Goal: Complete application form

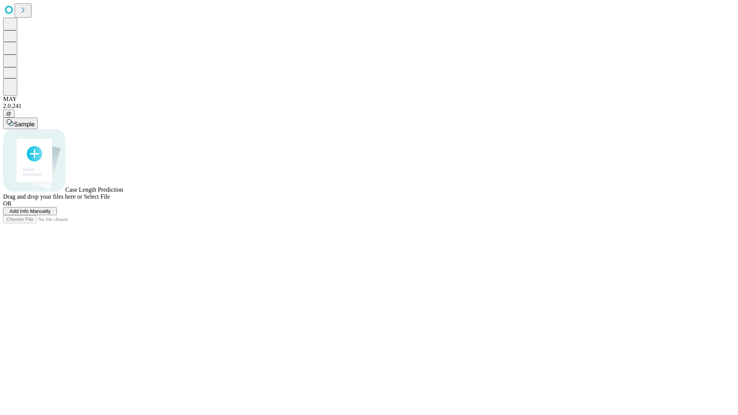
click at [51, 214] on span "Add Info Manually" at bounding box center [30, 211] width 41 height 6
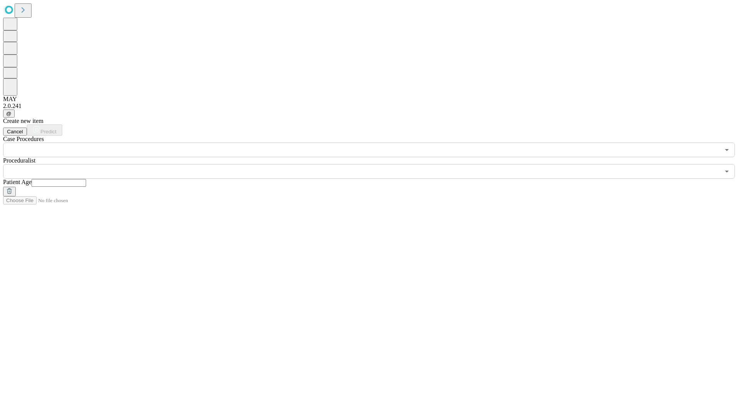
click at [86, 179] on input "text" at bounding box center [58, 183] width 55 height 8
type input "**"
click at [374, 164] on input "text" at bounding box center [361, 171] width 716 height 15
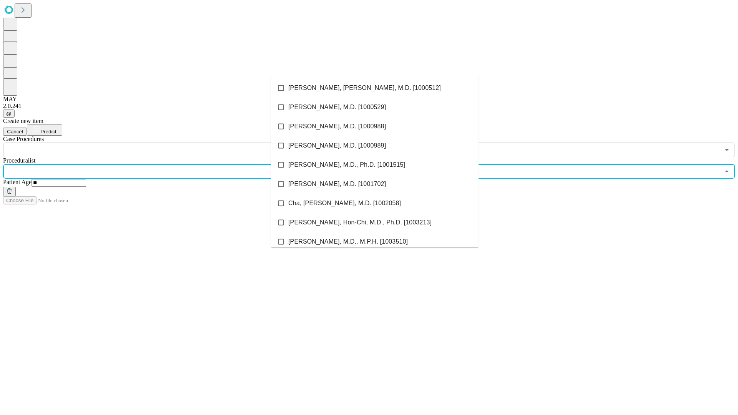
click at [375, 88] on li "[PERSON_NAME], [PERSON_NAME], M.D. [1000512]" at bounding box center [374, 87] width 207 height 19
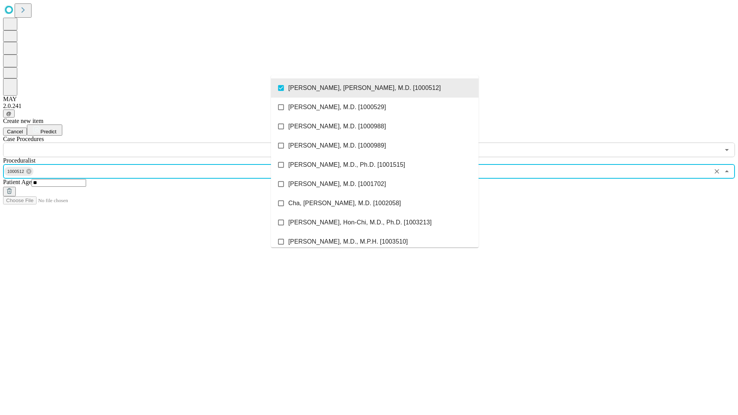
click at [161, 143] on input "text" at bounding box center [361, 150] width 716 height 15
